Goal: Use online tool/utility: Utilize a website feature to perform a specific function

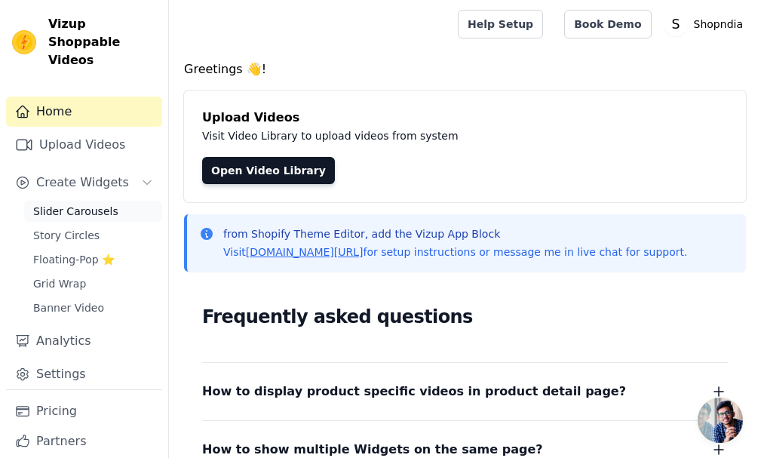
click at [63, 204] on span "Slider Carousels" at bounding box center [75, 211] width 85 height 15
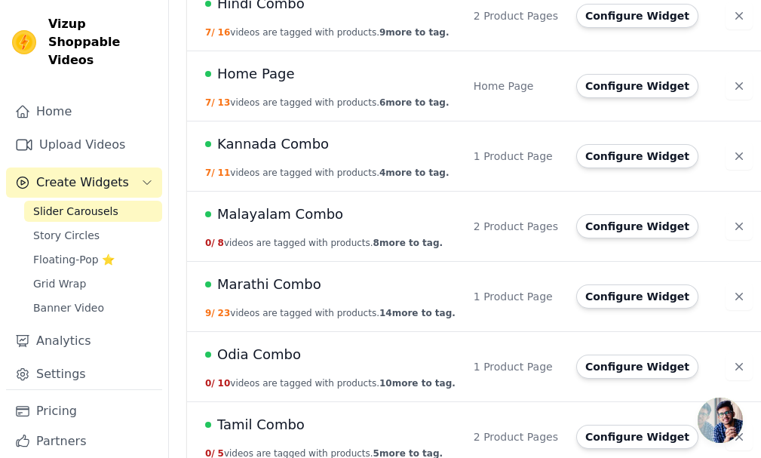
scroll to position [263, 0]
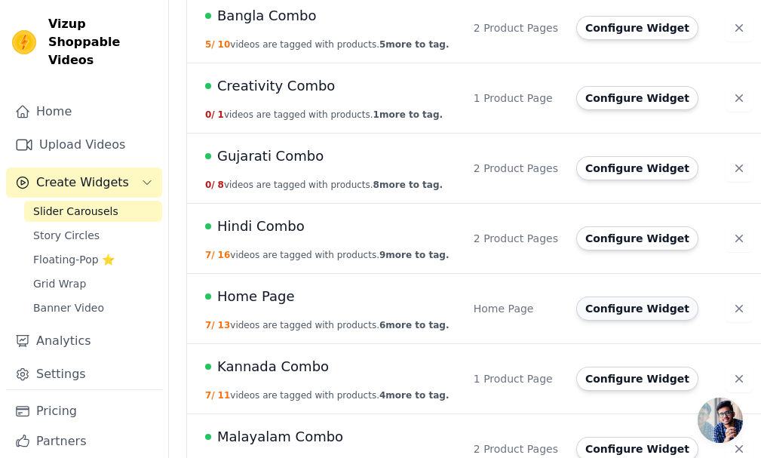
click at [607, 301] on button "Configure Widget" at bounding box center [637, 308] width 122 height 24
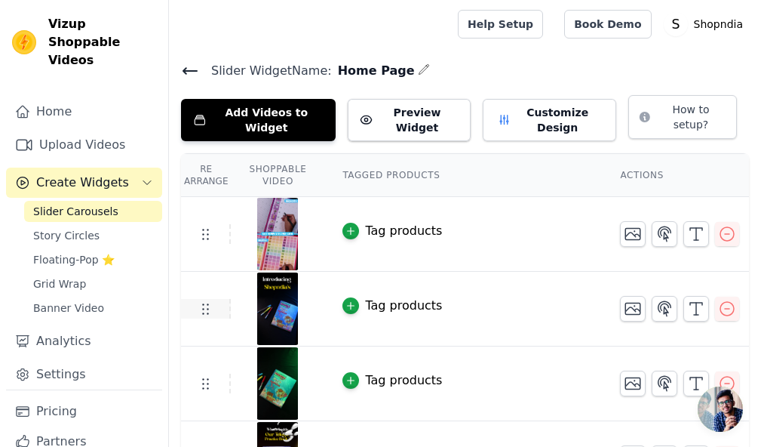
scroll to position [75, 0]
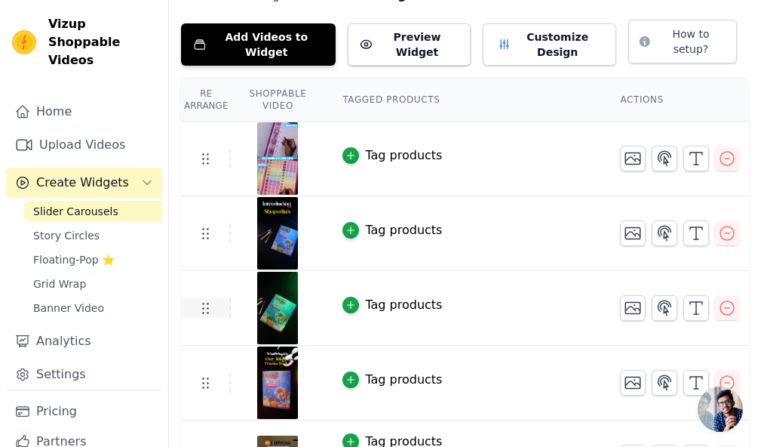
click at [207, 299] on icon at bounding box center [205, 308] width 18 height 18
click at [224, 299] on td at bounding box center [206, 308] width 50 height 20
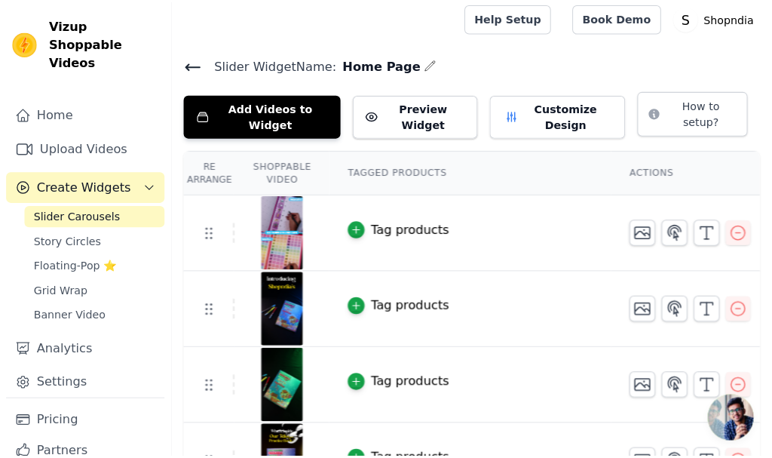
scroll to position [0, 0]
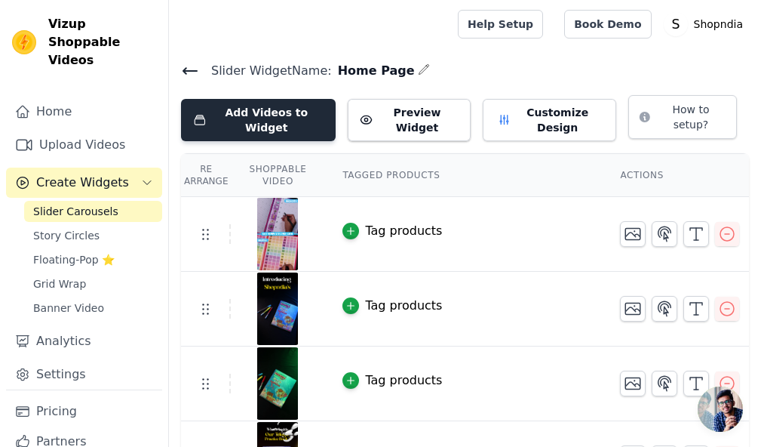
click at [273, 108] on button "Add Videos to Widget" at bounding box center [258, 120] width 155 height 42
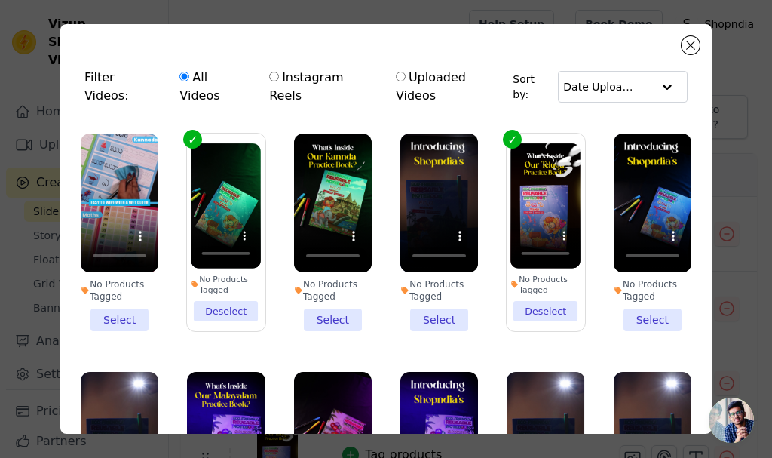
click at [218, 287] on li "No Products Tagged Deselect" at bounding box center [226, 232] width 70 height 178
click at [0, 0] on input "No Products Tagged Deselect" at bounding box center [0, 0] width 0 height 0
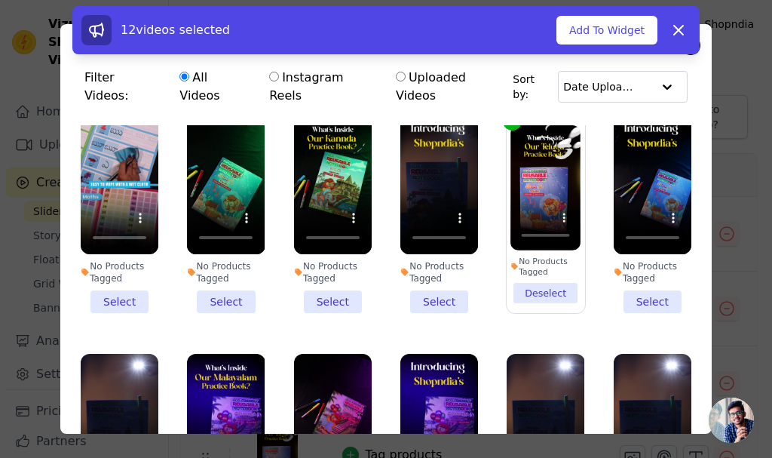
scroll to position [151, 0]
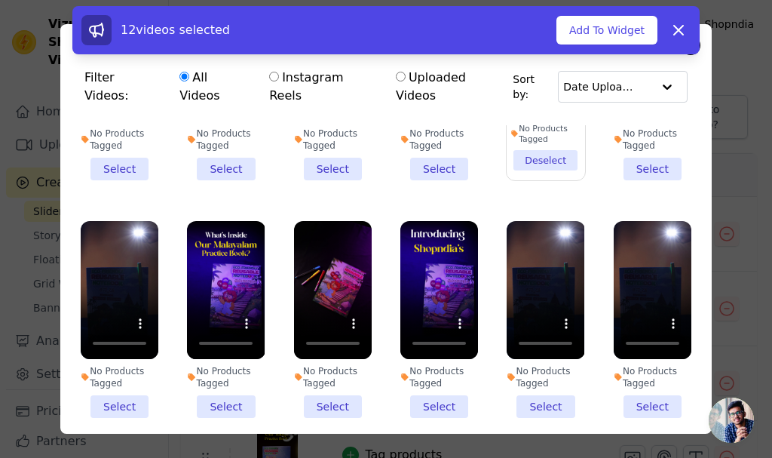
click at [328, 380] on li "No Products Tagged Select" at bounding box center [333, 320] width 78 height 198
click at [0, 0] on input "No Products Tagged Select" at bounding box center [0, 0] width 0 height 0
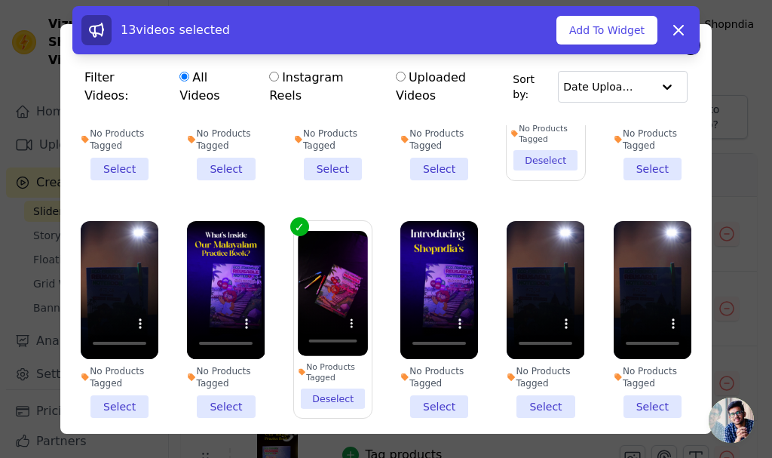
scroll to position [0, 0]
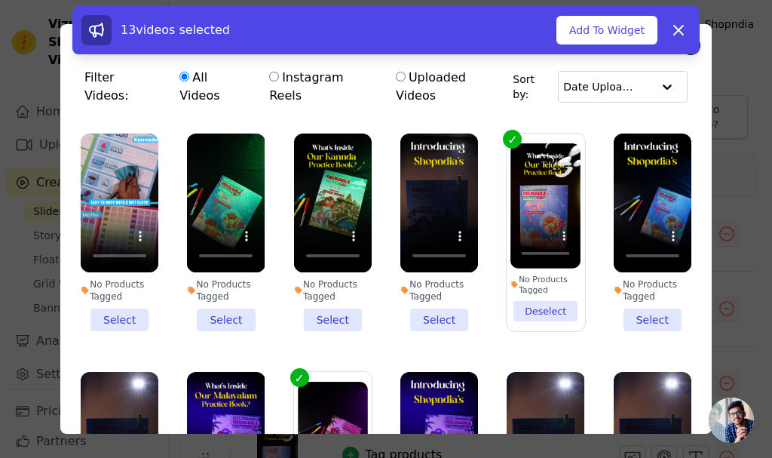
click at [519, 289] on li "No Products Tagged Deselect" at bounding box center [546, 232] width 70 height 178
click at [0, 0] on input "No Products Tagged Deselect" at bounding box center [0, 0] width 0 height 0
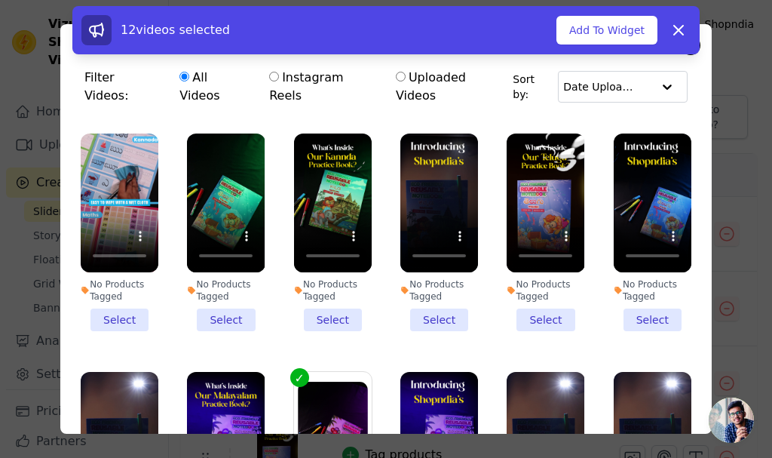
click at [336, 287] on li "No Products Tagged Select" at bounding box center [333, 233] width 78 height 198
click at [0, 0] on input "No Products Tagged Select" at bounding box center [0, 0] width 0 height 0
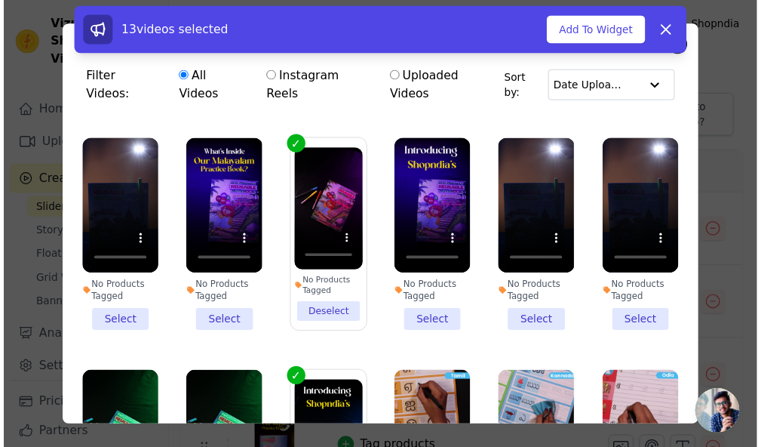
scroll to position [302, 0]
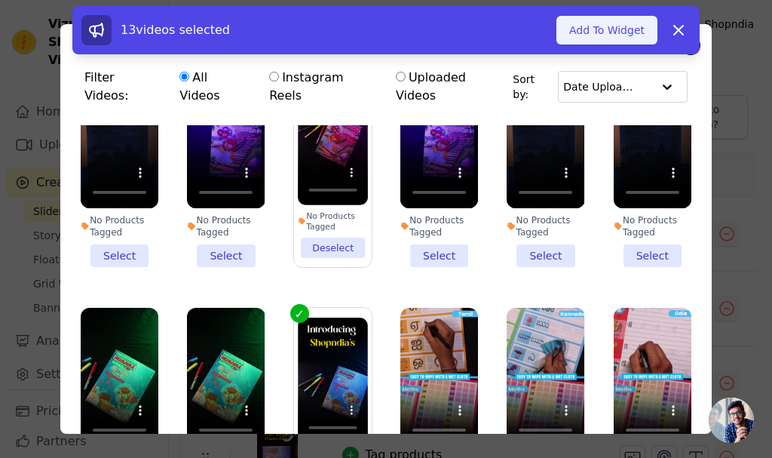
click at [607, 32] on button "Add To Widget" at bounding box center [607, 30] width 101 height 29
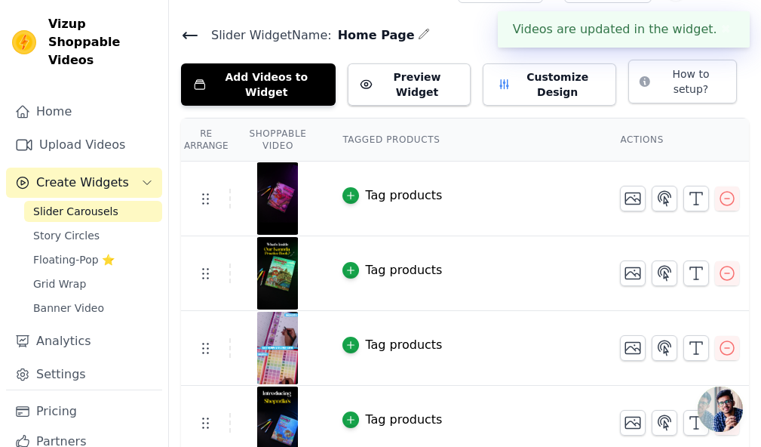
scroll to position [75, 0]
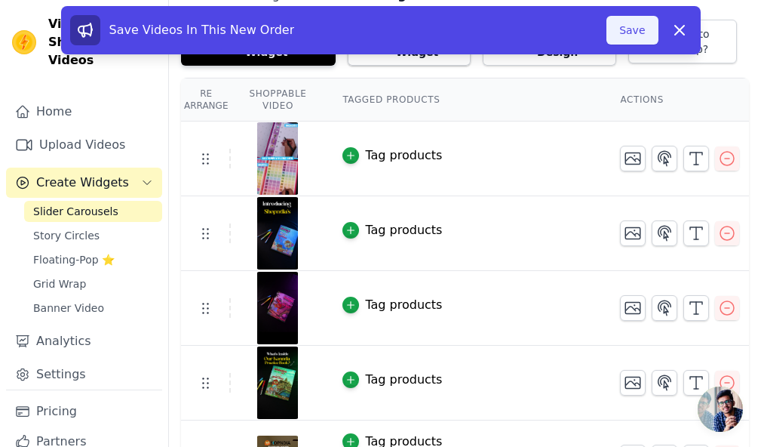
click at [634, 37] on button "Save" at bounding box center [631, 30] width 51 height 29
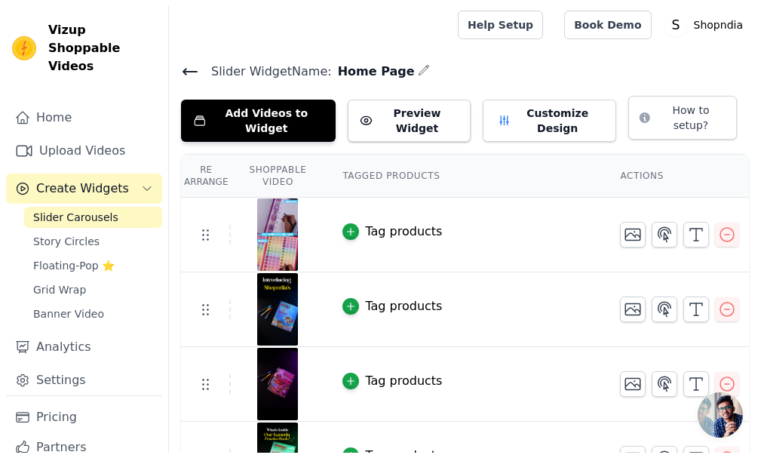
scroll to position [0, 0]
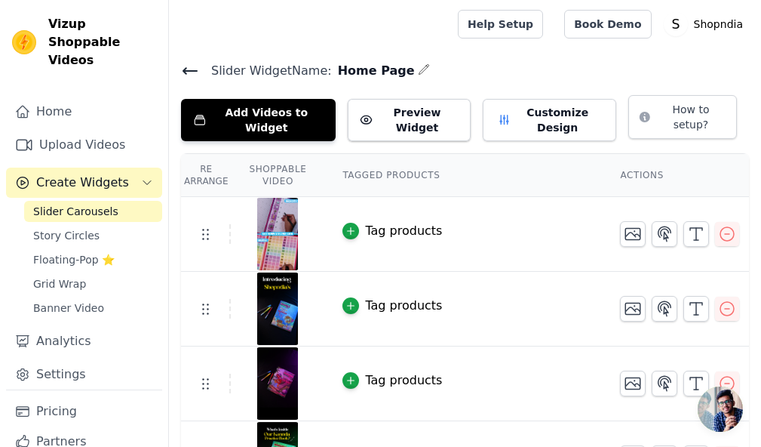
click at [193, 62] on icon at bounding box center [190, 71] width 18 height 18
